Goal: Check status

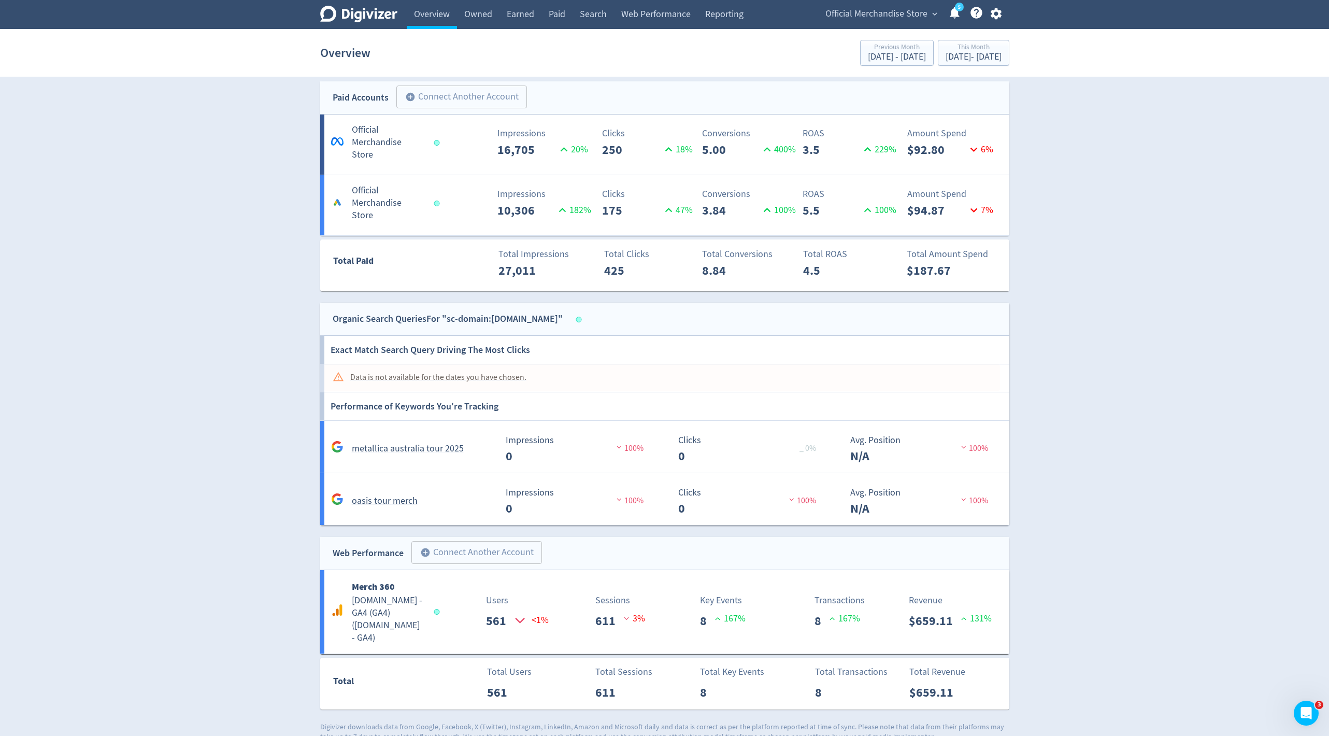
scroll to position [552, 0]
click at [881, 9] on span "Official Merchandise Store" at bounding box center [877, 14] width 102 height 17
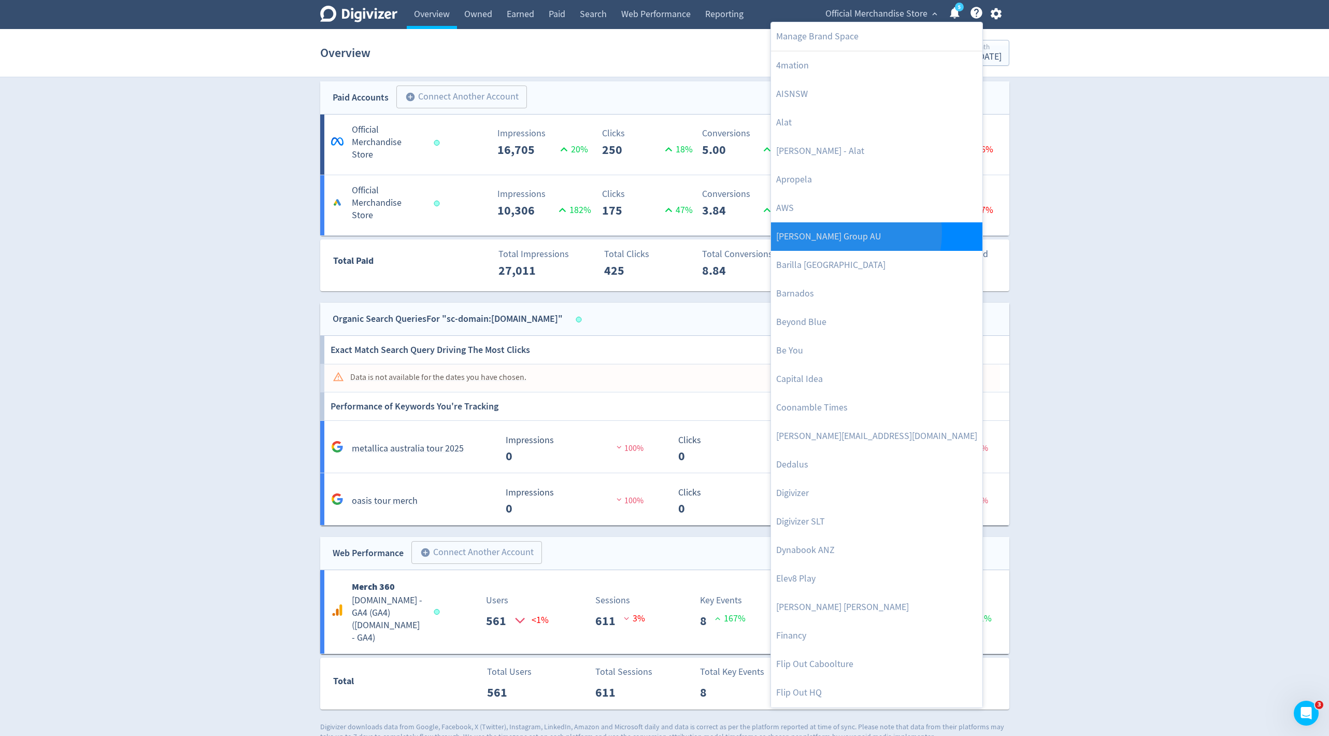
click at [838, 232] on link "[PERSON_NAME] Group AU" at bounding box center [876, 236] width 211 height 29
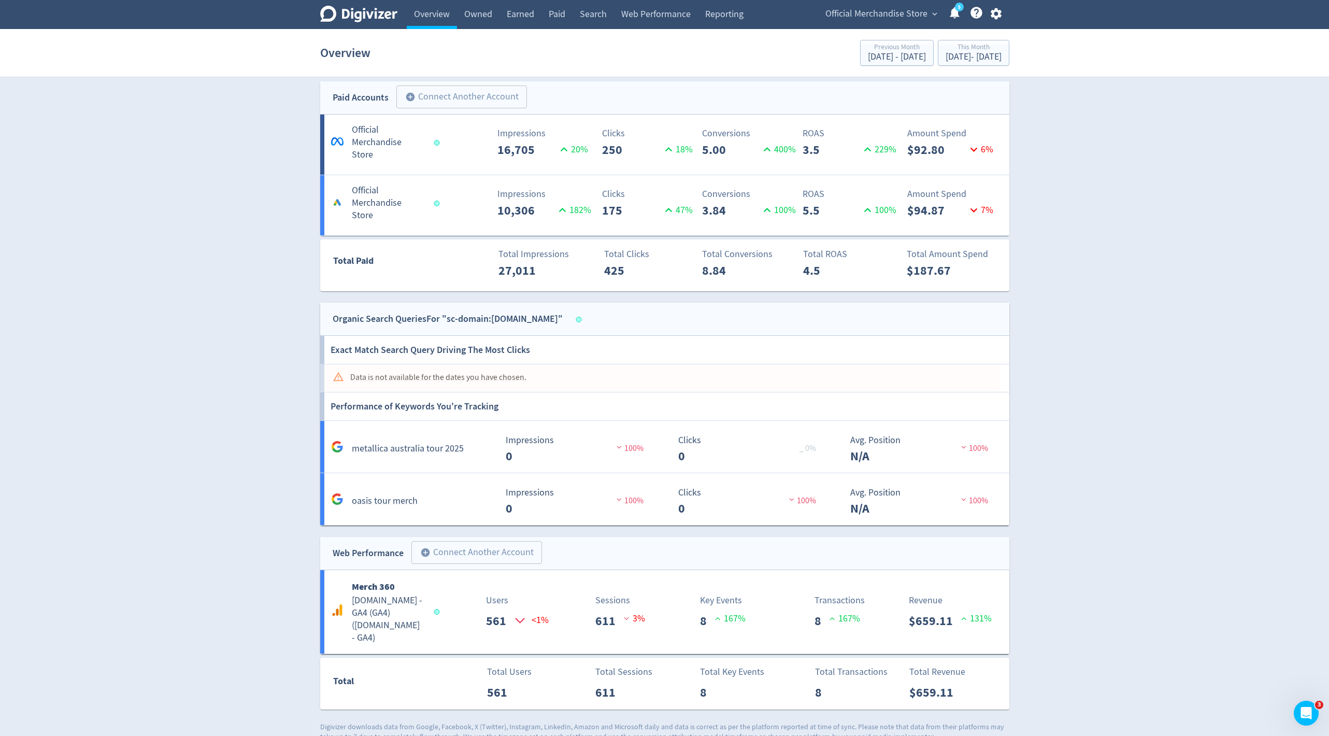
scroll to position [0, 0]
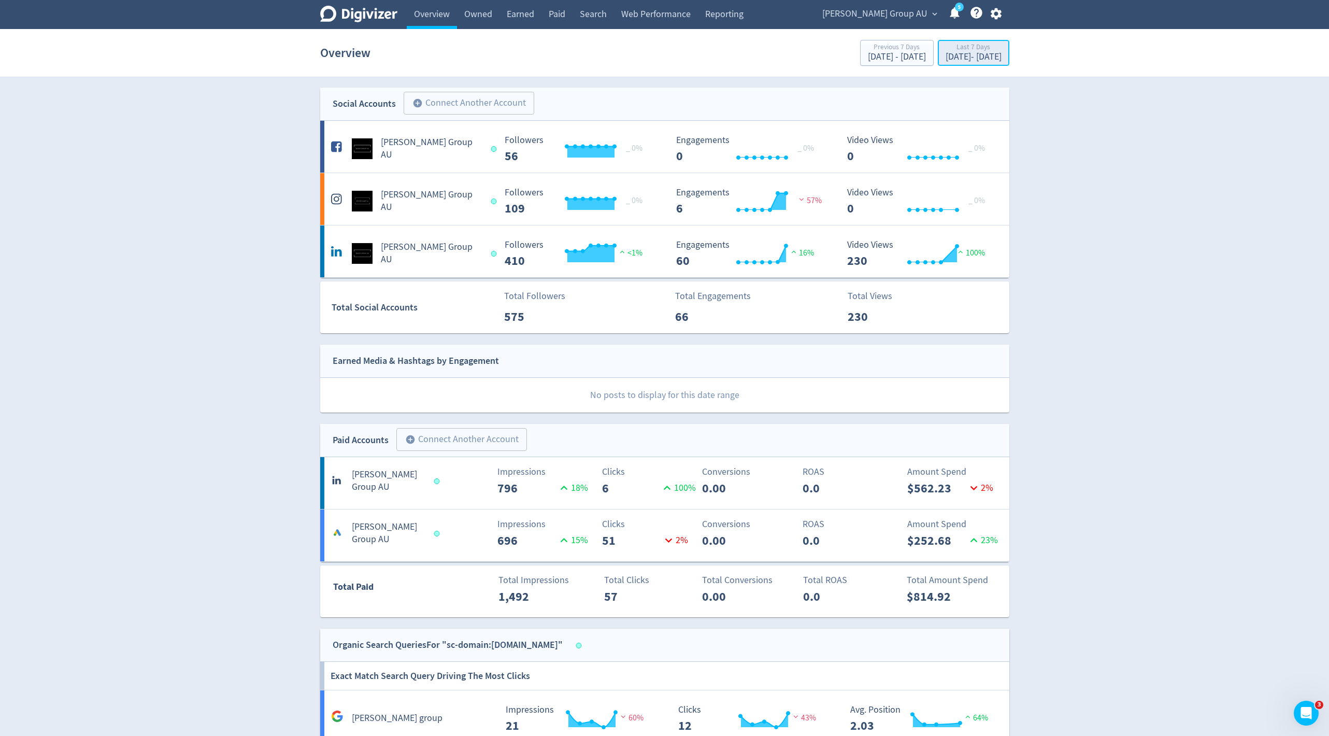
click at [946, 48] on div "Last 7 Days" at bounding box center [974, 48] width 56 height 9
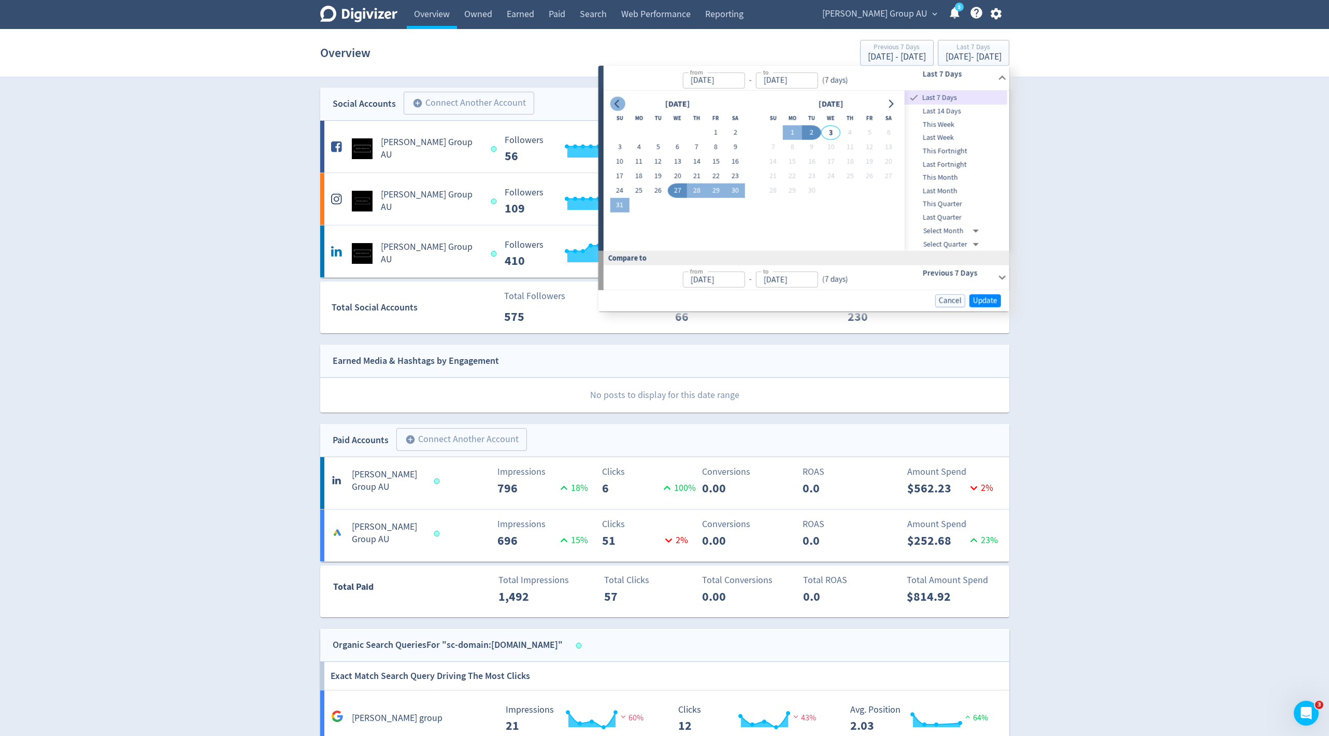
click at [616, 103] on icon "Go to previous month" at bounding box center [618, 104] width 8 height 8
click at [625, 129] on button "1" at bounding box center [619, 132] width 19 height 15
type input "[DATE]"
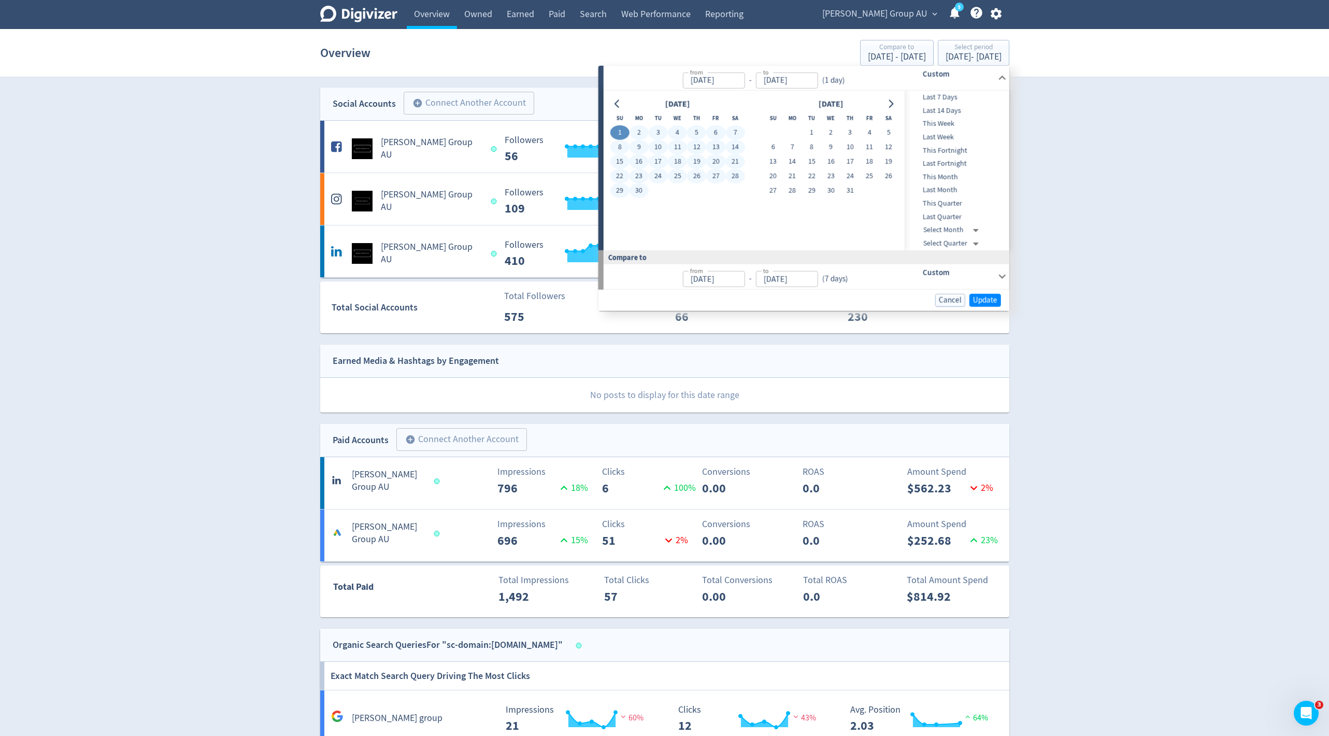
click at [644, 190] on button "30" at bounding box center [639, 190] width 19 height 15
type input "[DATE]"
click at [995, 296] on span "Update" at bounding box center [985, 300] width 24 height 8
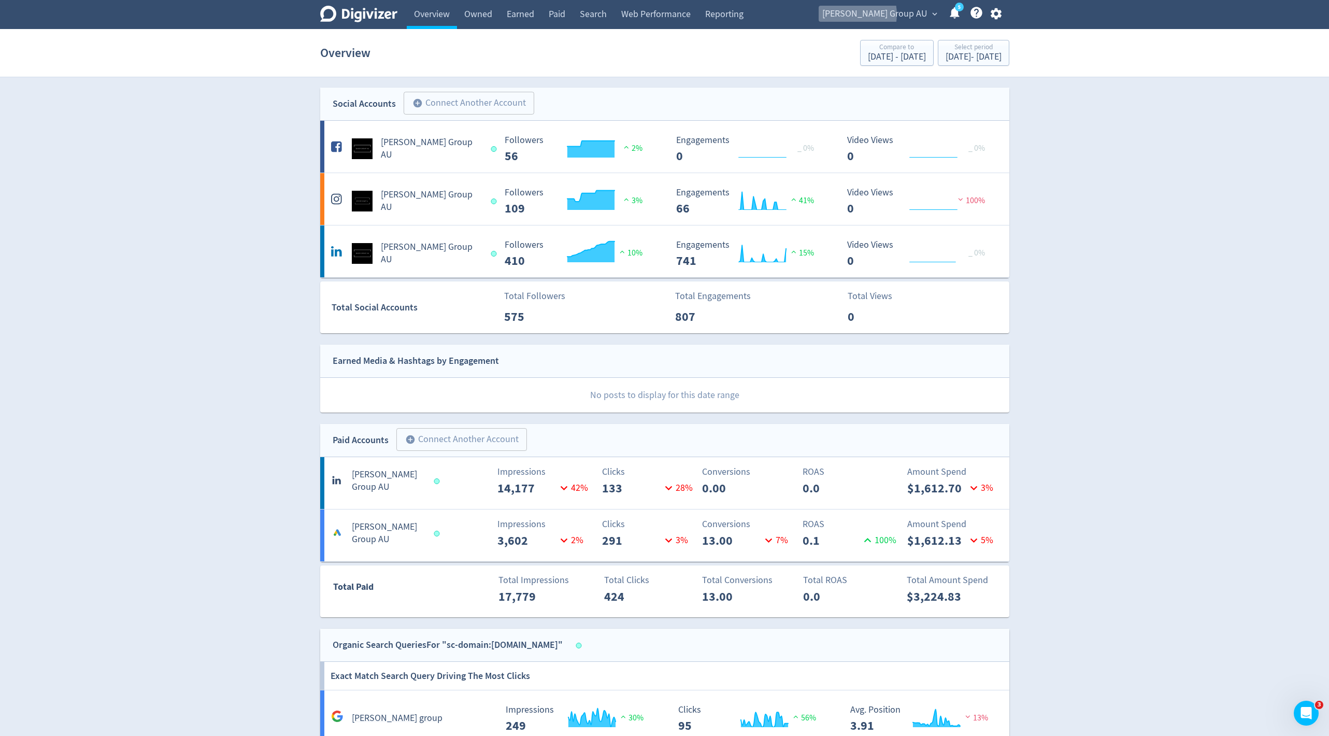
click at [890, 15] on span "[PERSON_NAME] Group AU" at bounding box center [875, 14] width 105 height 17
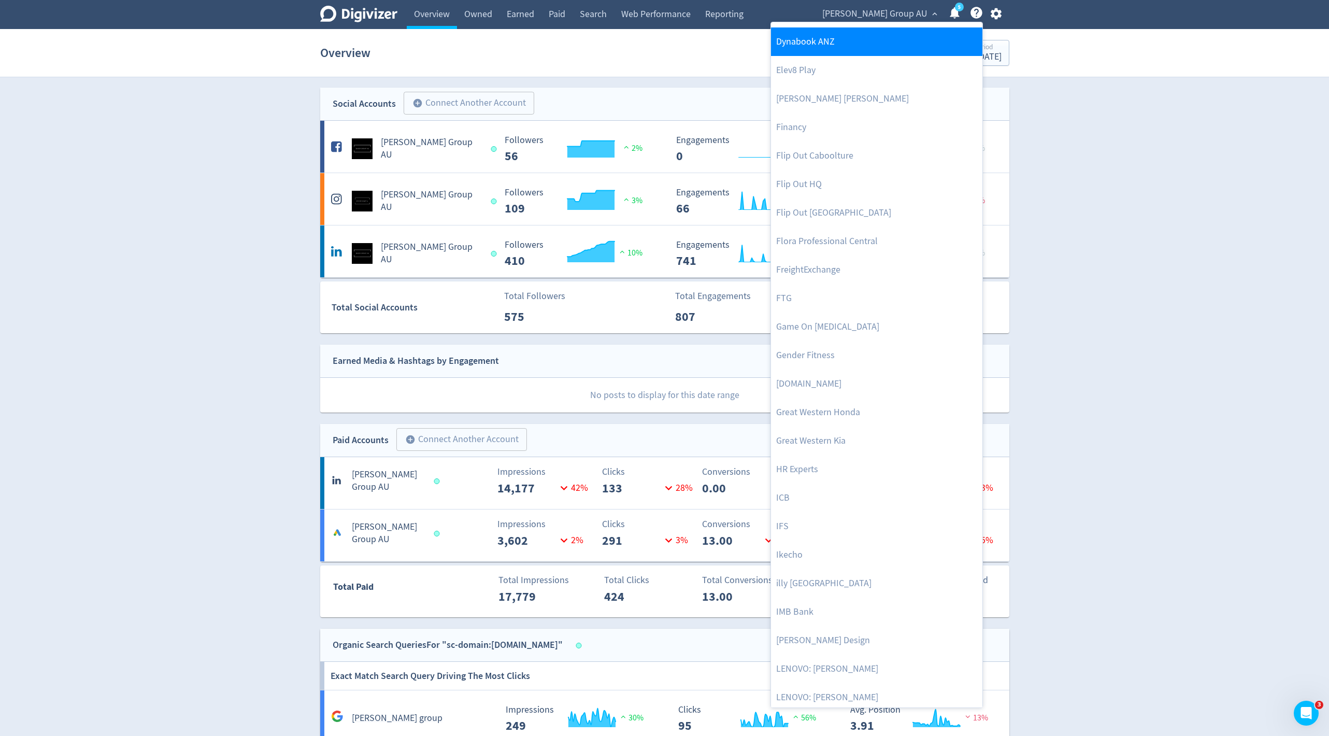
scroll to position [538, 0]
